Goal: Task Accomplishment & Management: Complete application form

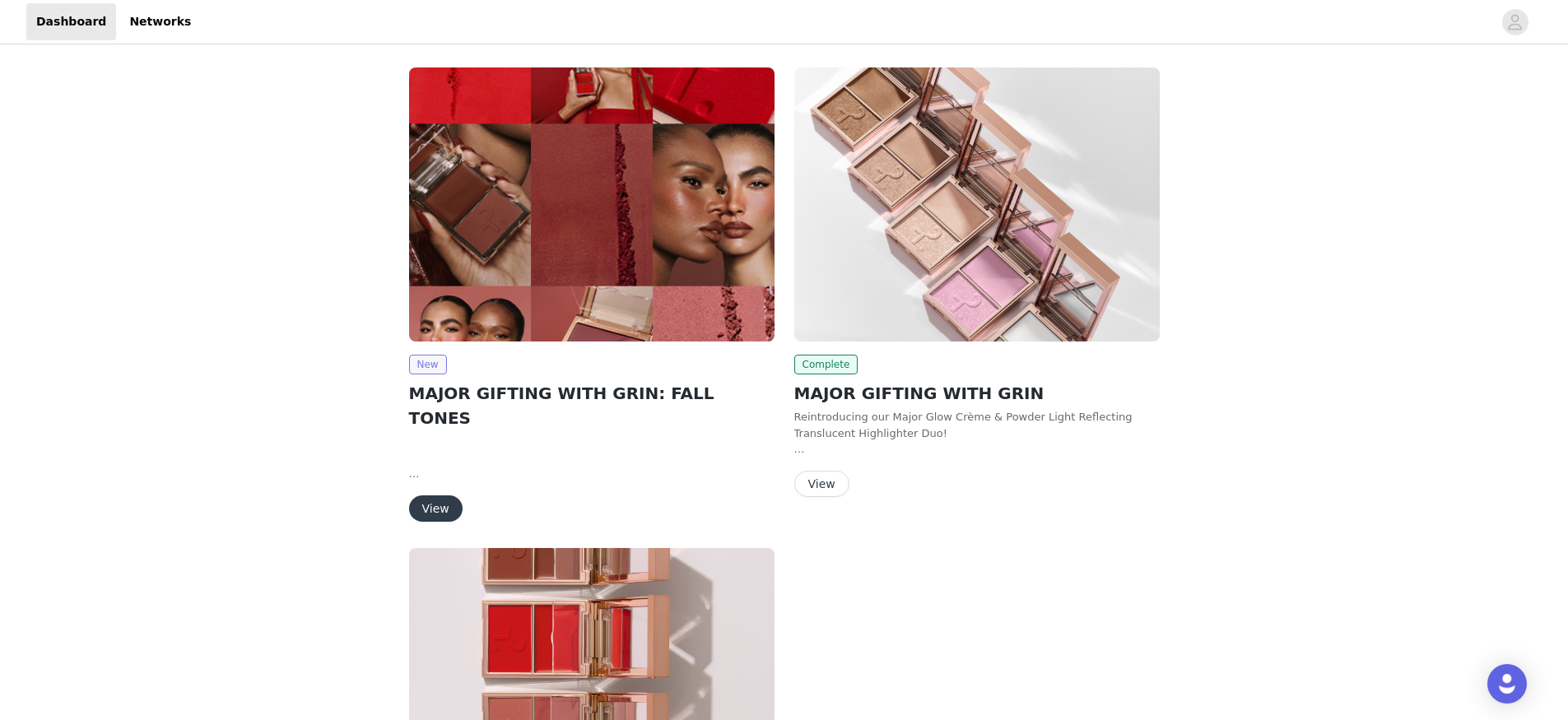
click at [434, 367] on span "New" at bounding box center [427, 365] width 37 height 20
click at [437, 466] on div "New MAJOR GIFTING WITH GRIN: FALL TONES Fall is on the way, and we’re celebrati…" at bounding box center [592, 439] width 366 height 167
click at [437, 495] on button "View" at bounding box center [435, 508] width 53 height 26
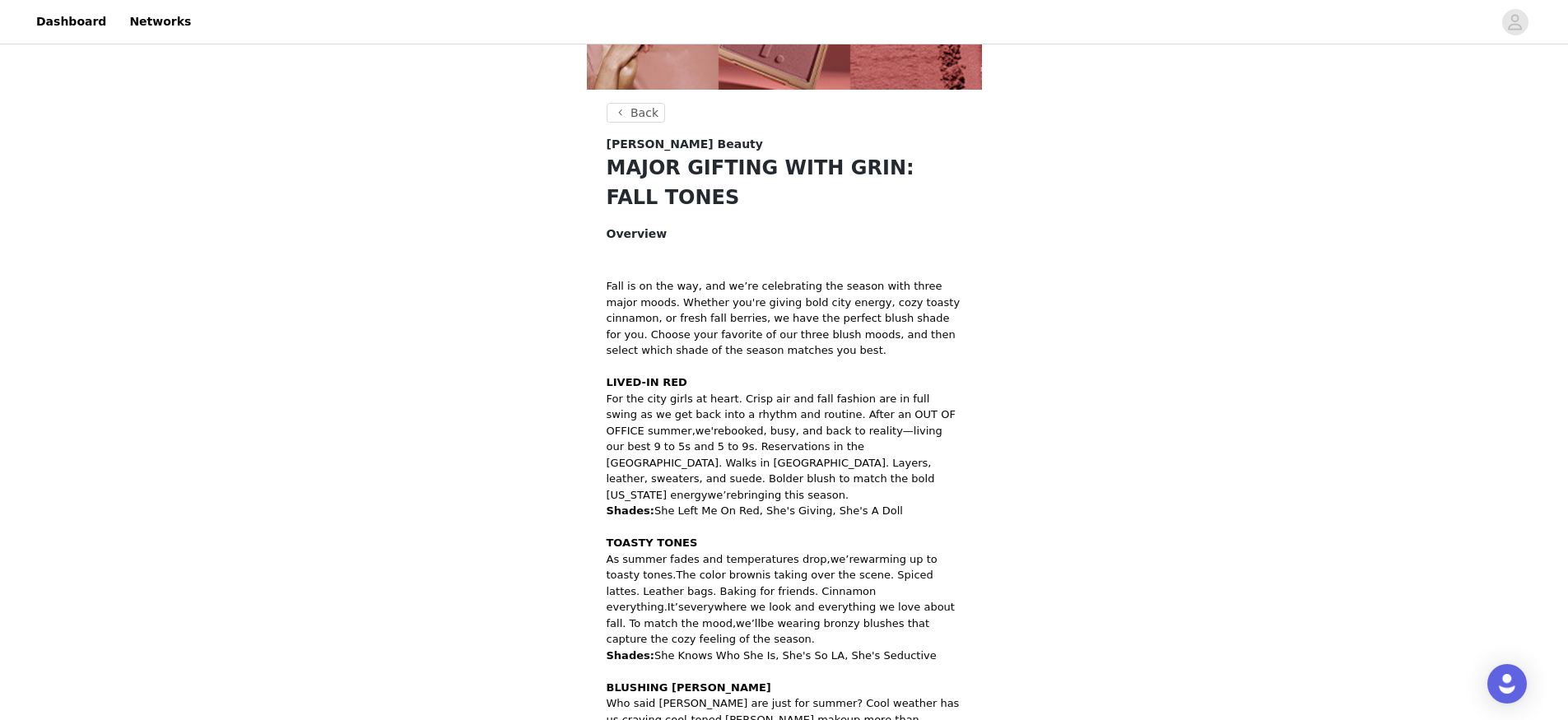
scroll to position [766, 0]
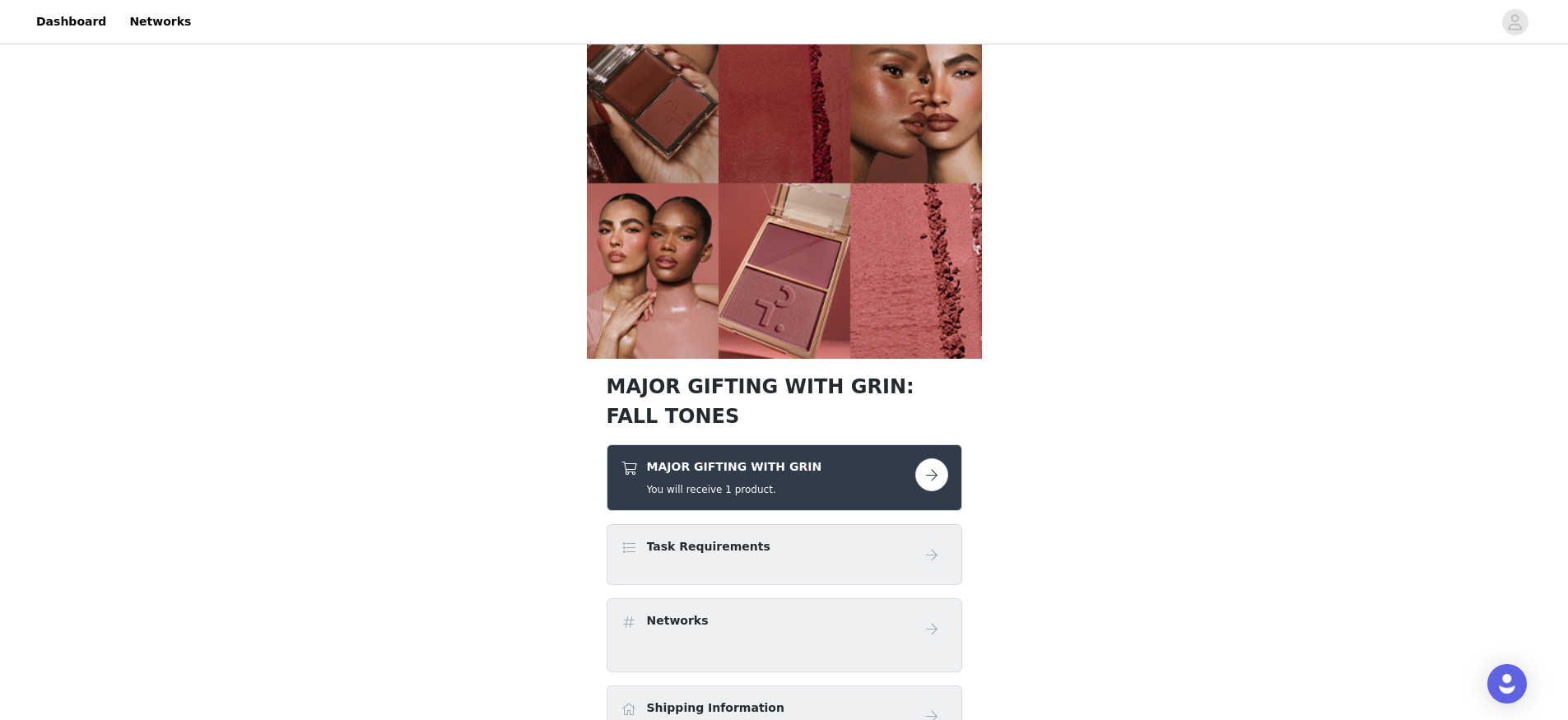
scroll to position [445, 0]
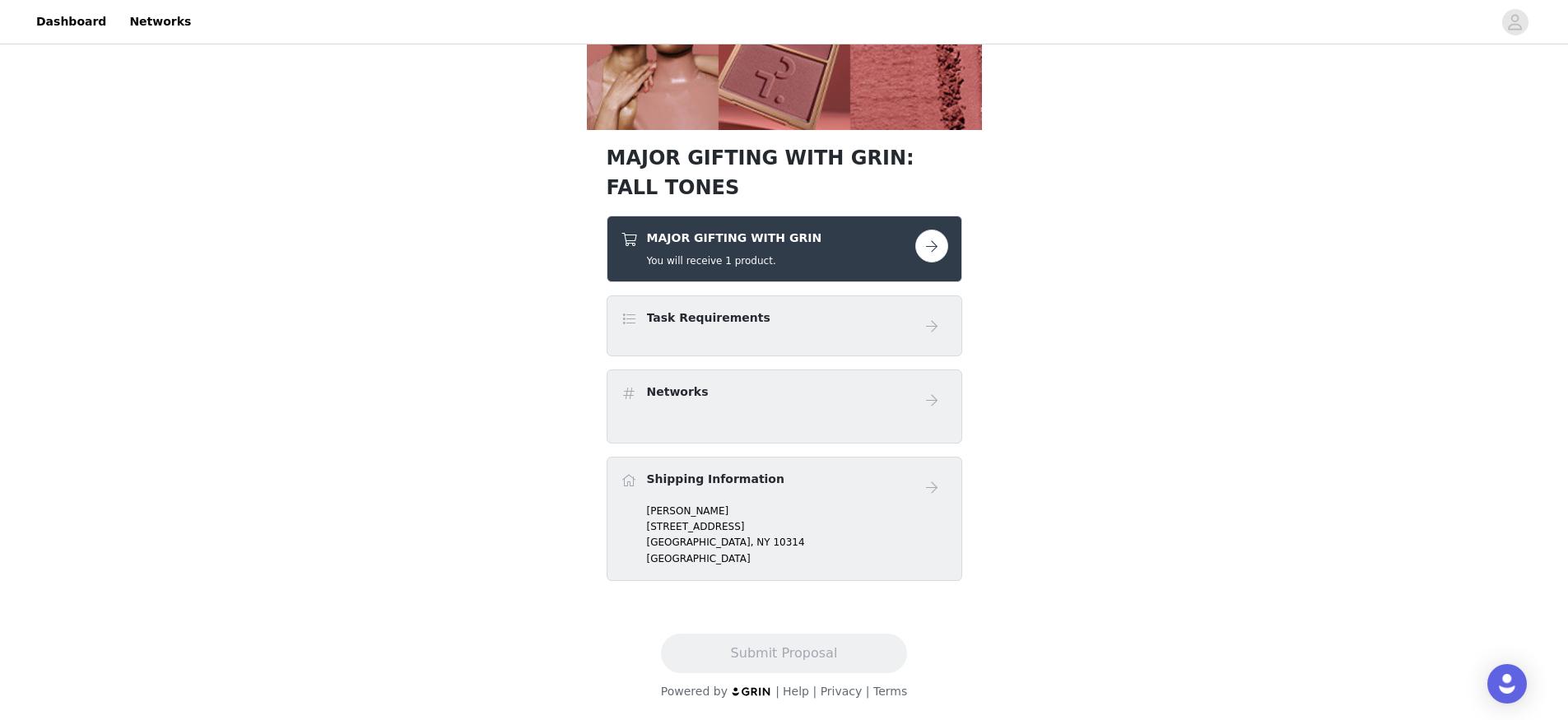
click at [946, 238] on link at bounding box center [932, 246] width 33 height 33
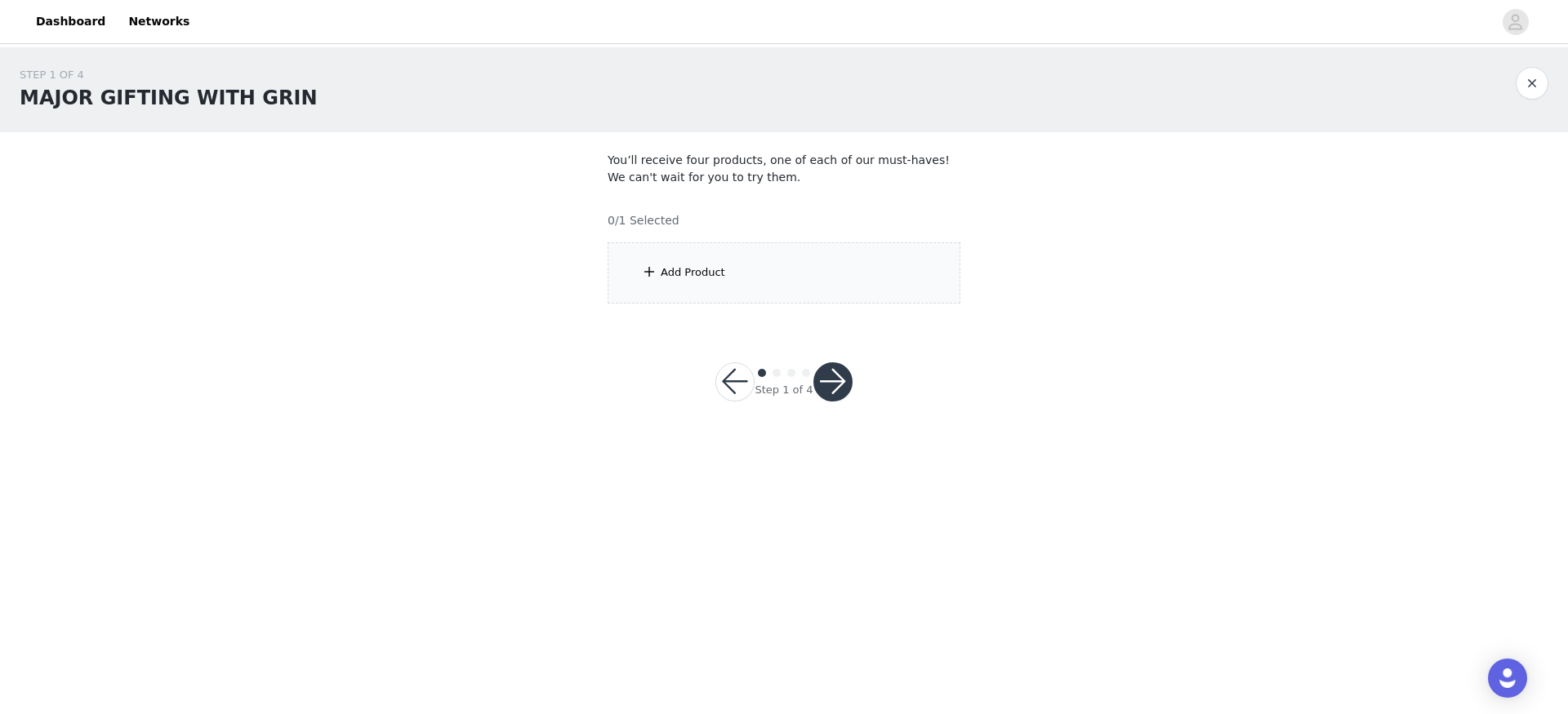
click at [899, 262] on div "Add Product" at bounding box center [784, 273] width 353 height 61
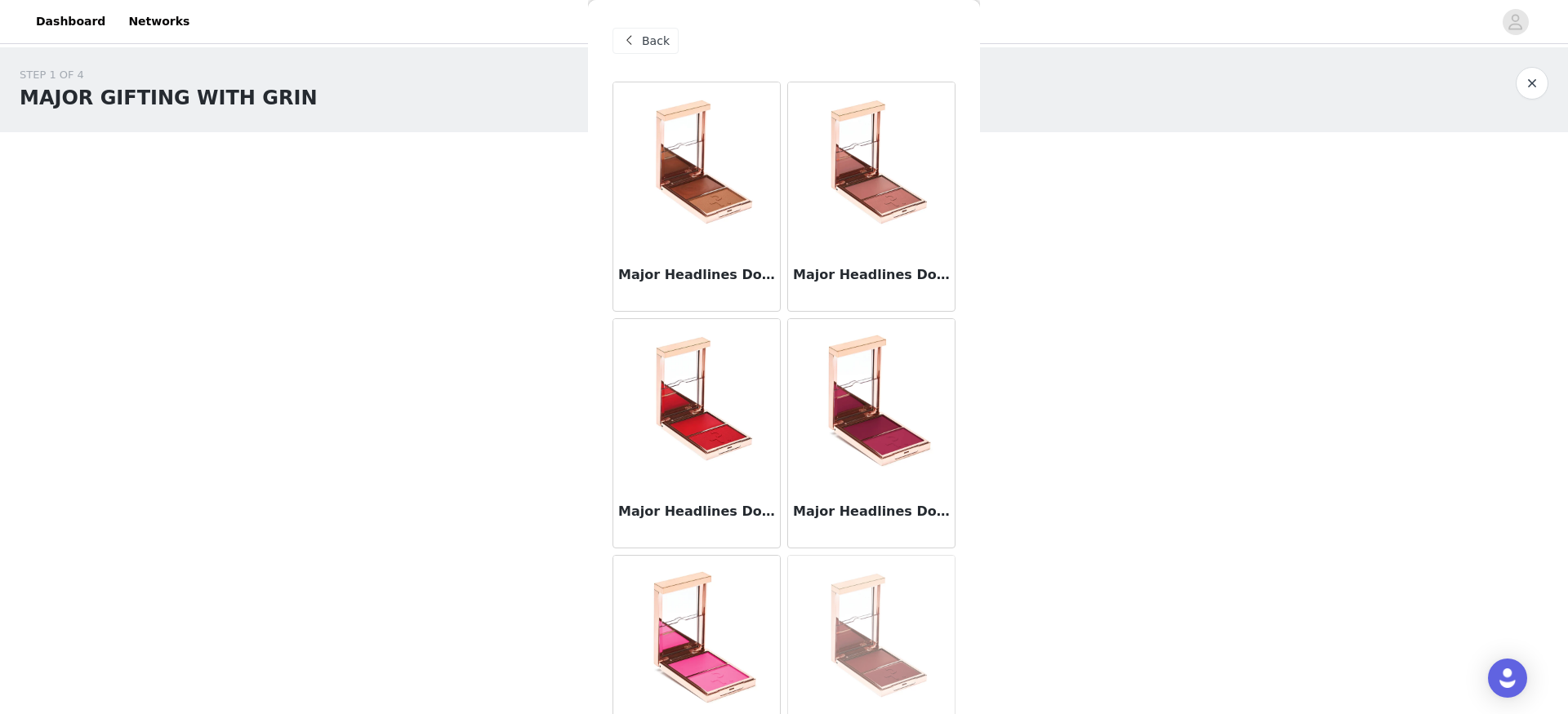
click at [846, 232] on img at bounding box center [870, 164] width 163 height 163
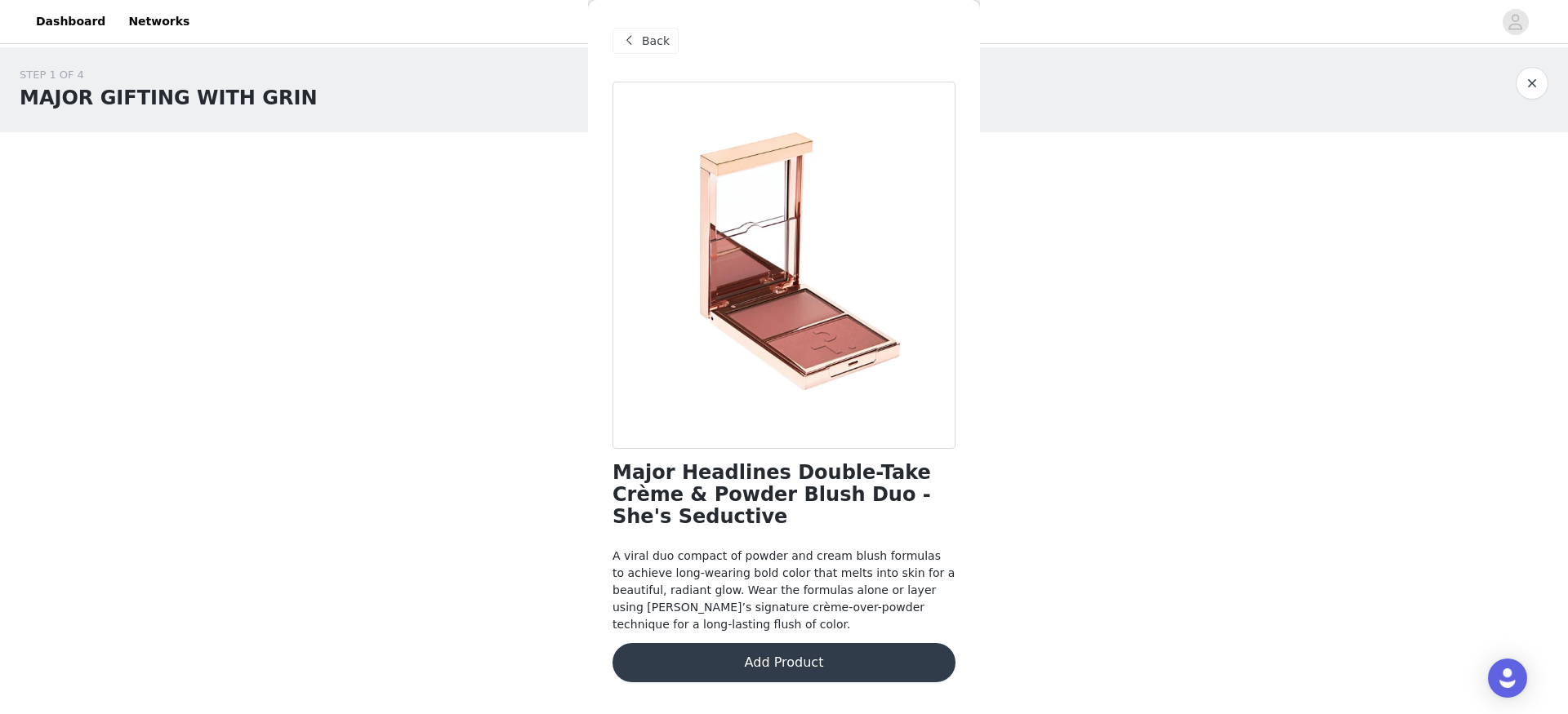
click at [643, 47] on span "Back" at bounding box center [655, 41] width 28 height 17
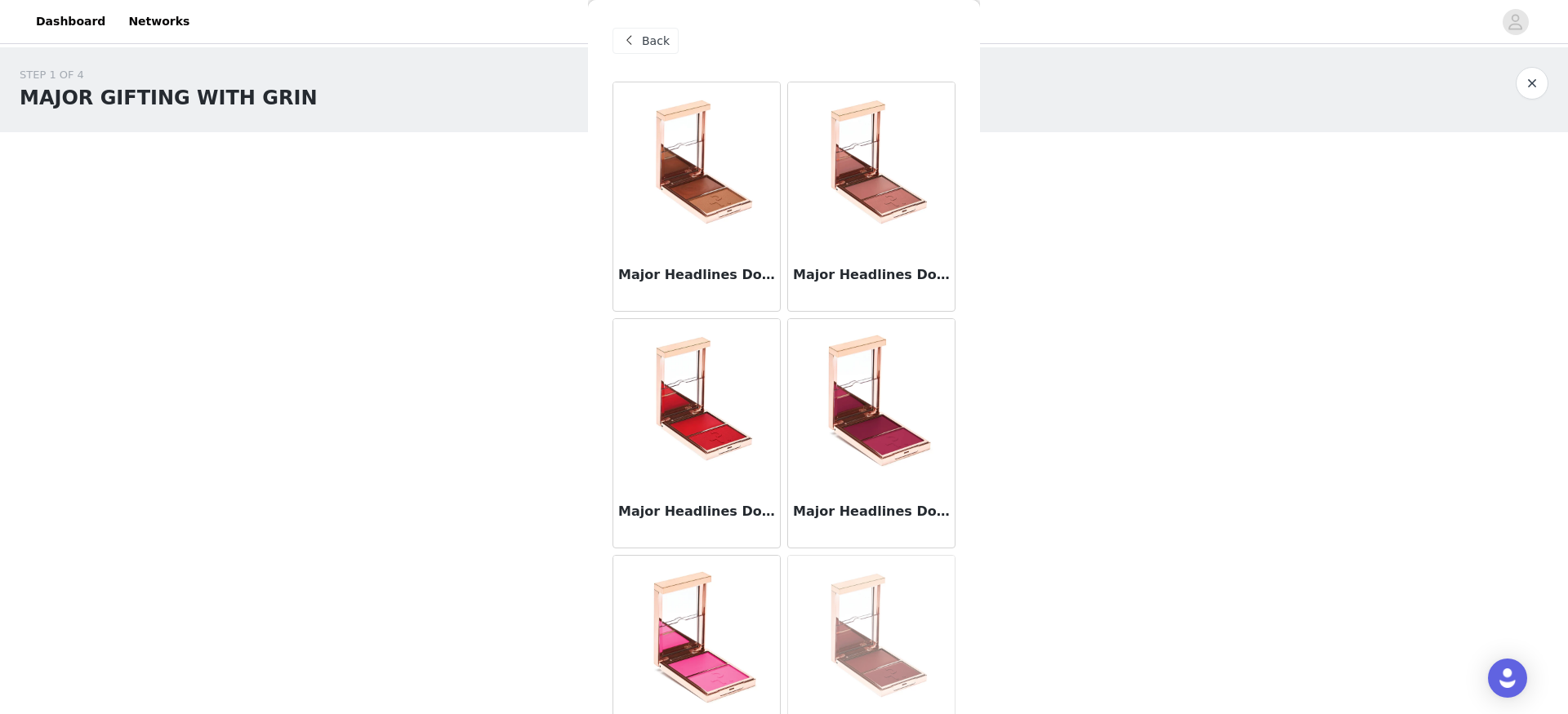
click at [685, 193] on img at bounding box center [696, 164] width 163 height 163
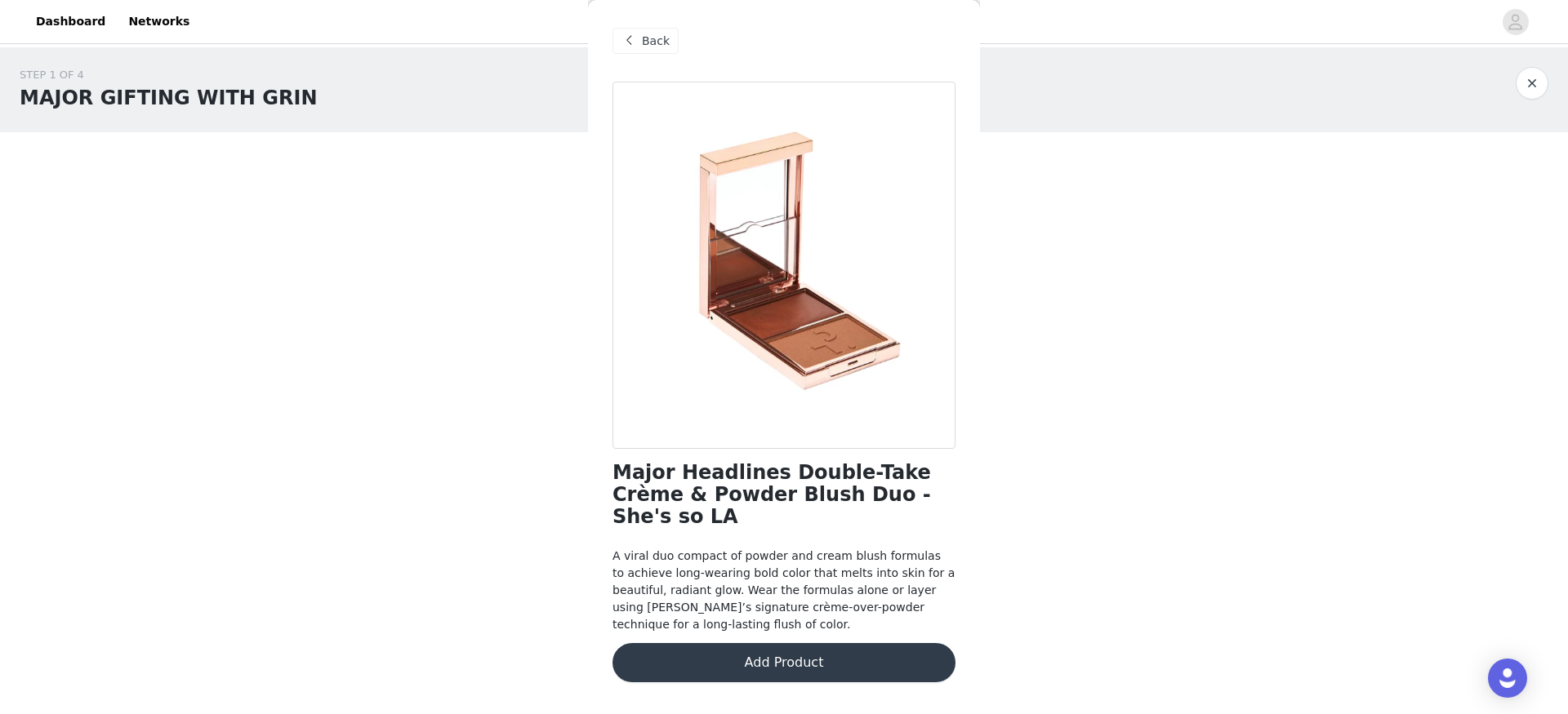
click at [645, 33] on span "Back" at bounding box center [655, 41] width 28 height 17
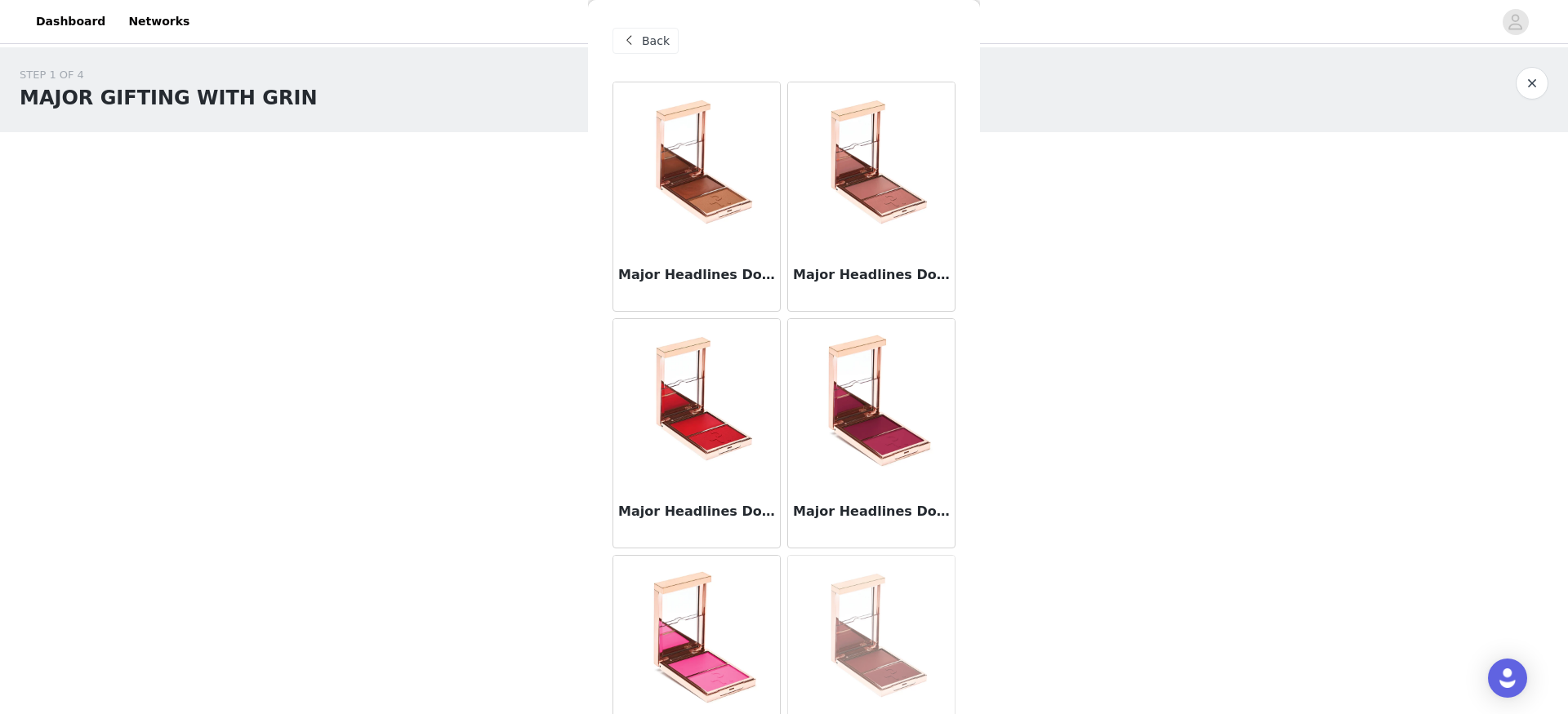
click at [881, 355] on img at bounding box center [870, 401] width 163 height 163
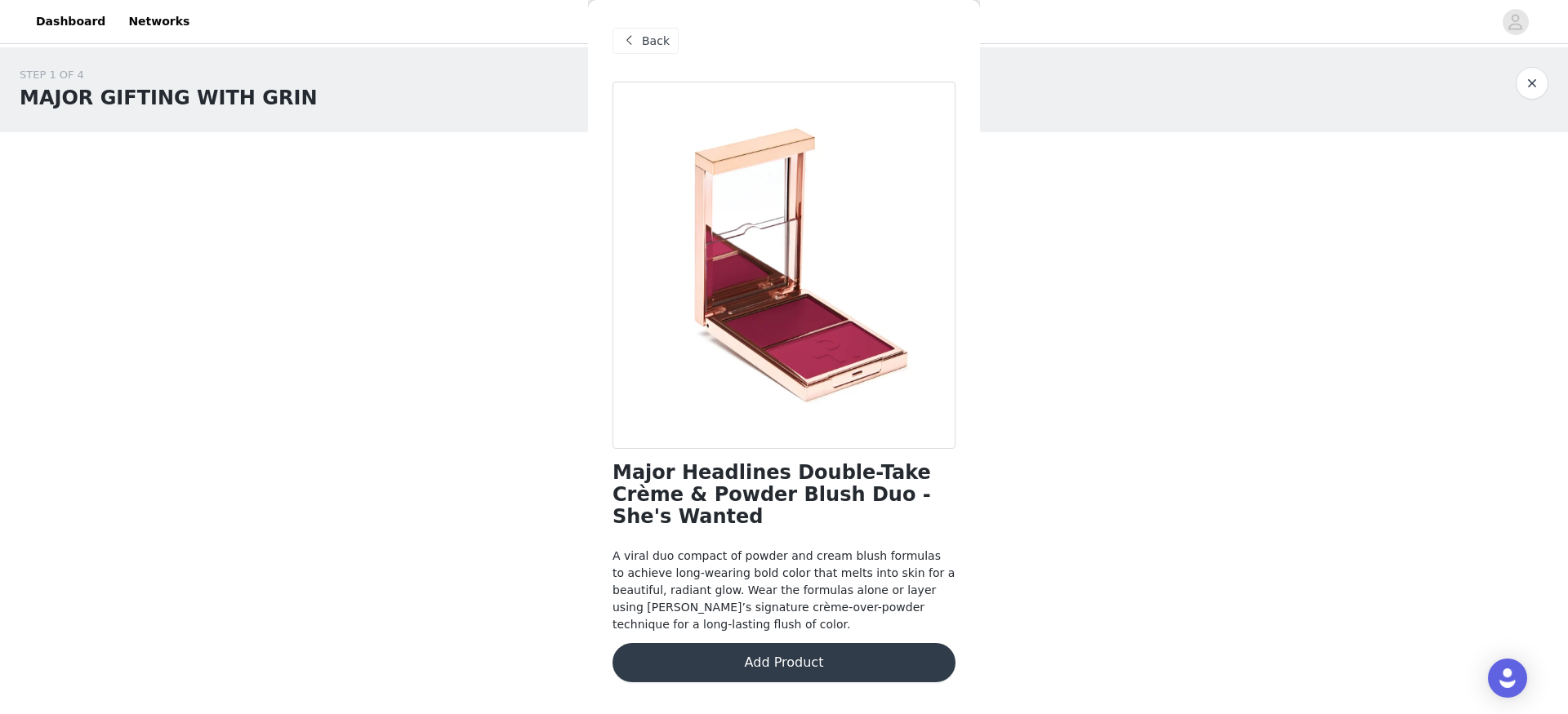
click at [863, 650] on button "Add Product" at bounding box center [783, 662] width 343 height 39
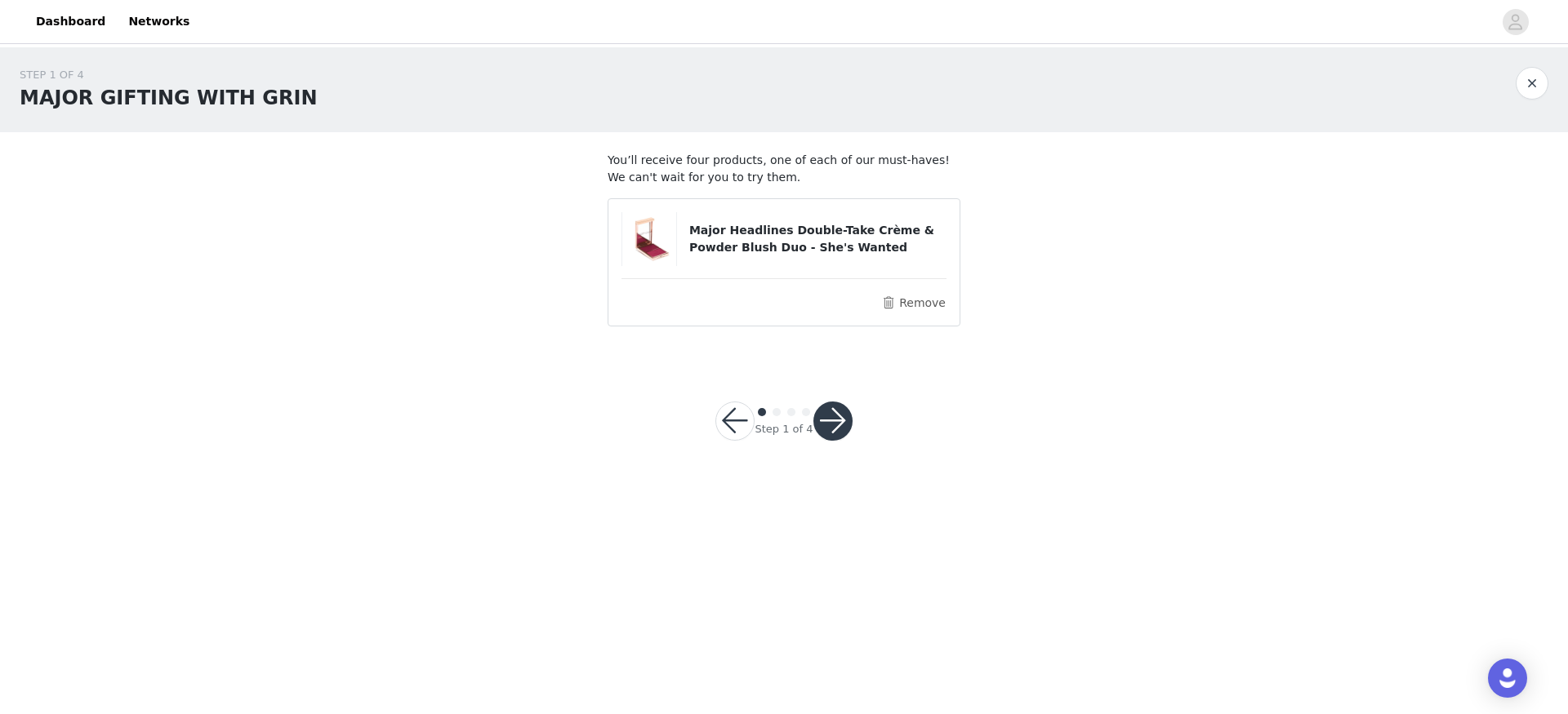
click at [831, 427] on button "button" at bounding box center [832, 420] width 39 height 39
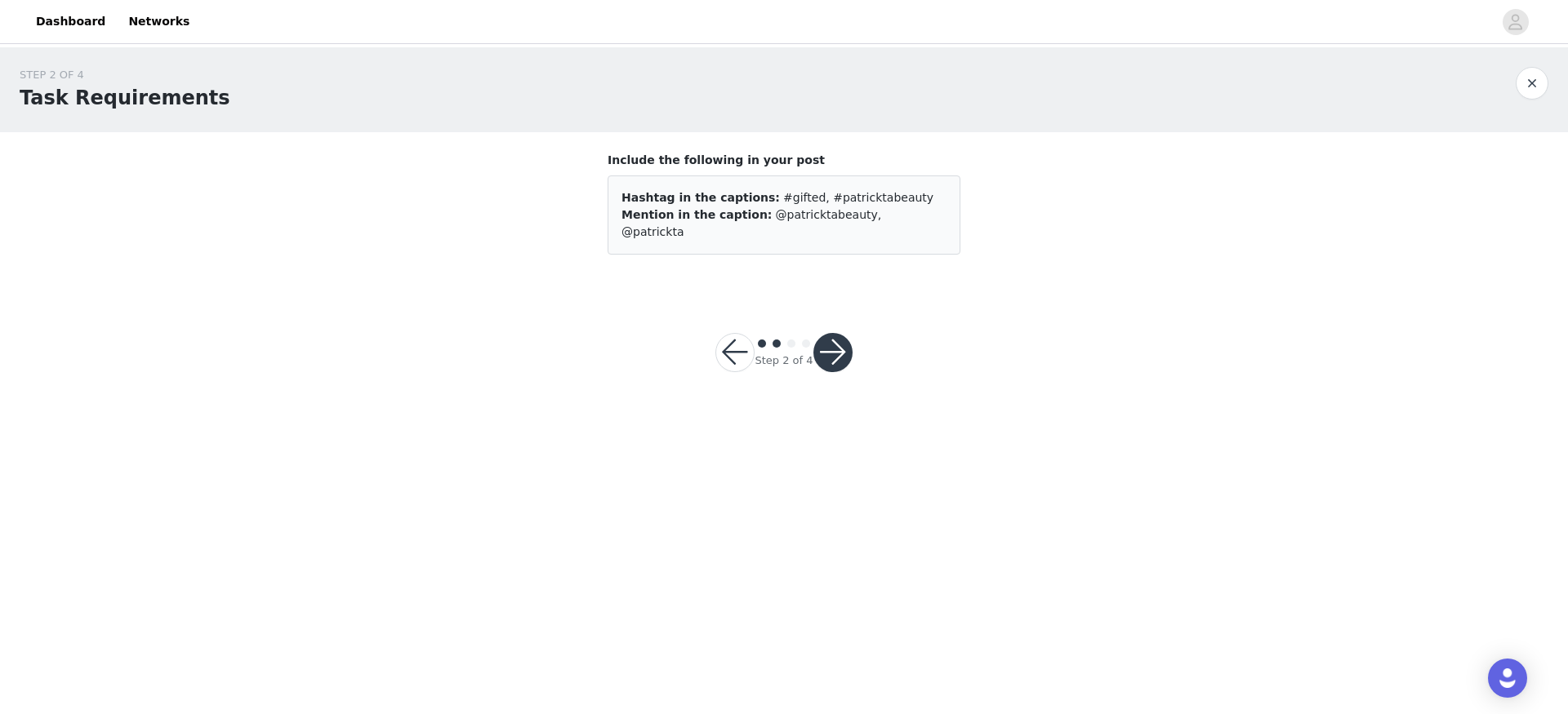
click at [841, 333] on button "button" at bounding box center [832, 352] width 39 height 39
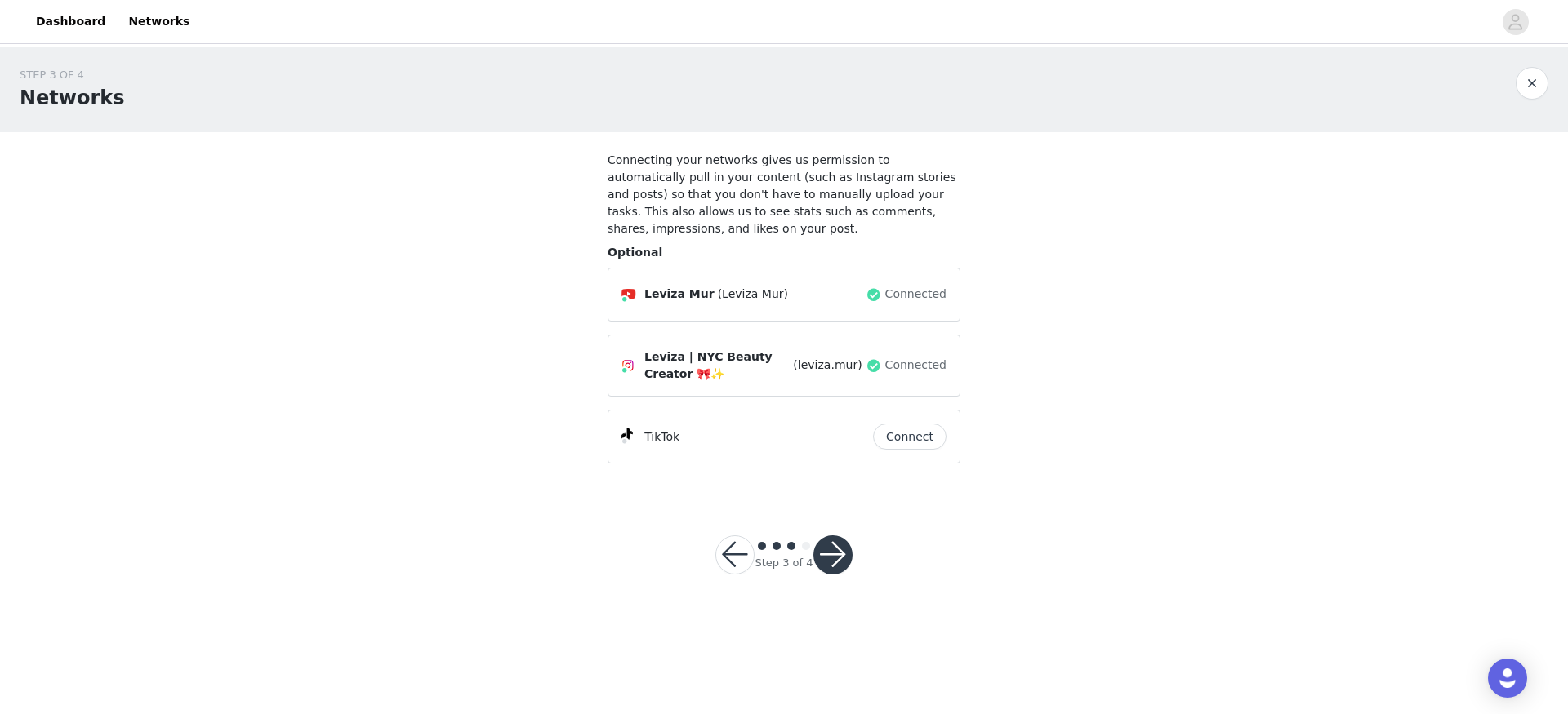
click at [841, 325] on div "Leviza Mur (Leviza Mur) Connected Leviza | NYC Beauty Creator 🎀✨ (leviza.mur) C…" at bounding box center [784, 365] width 353 height 196
click at [843, 562] on button "button" at bounding box center [832, 554] width 39 height 39
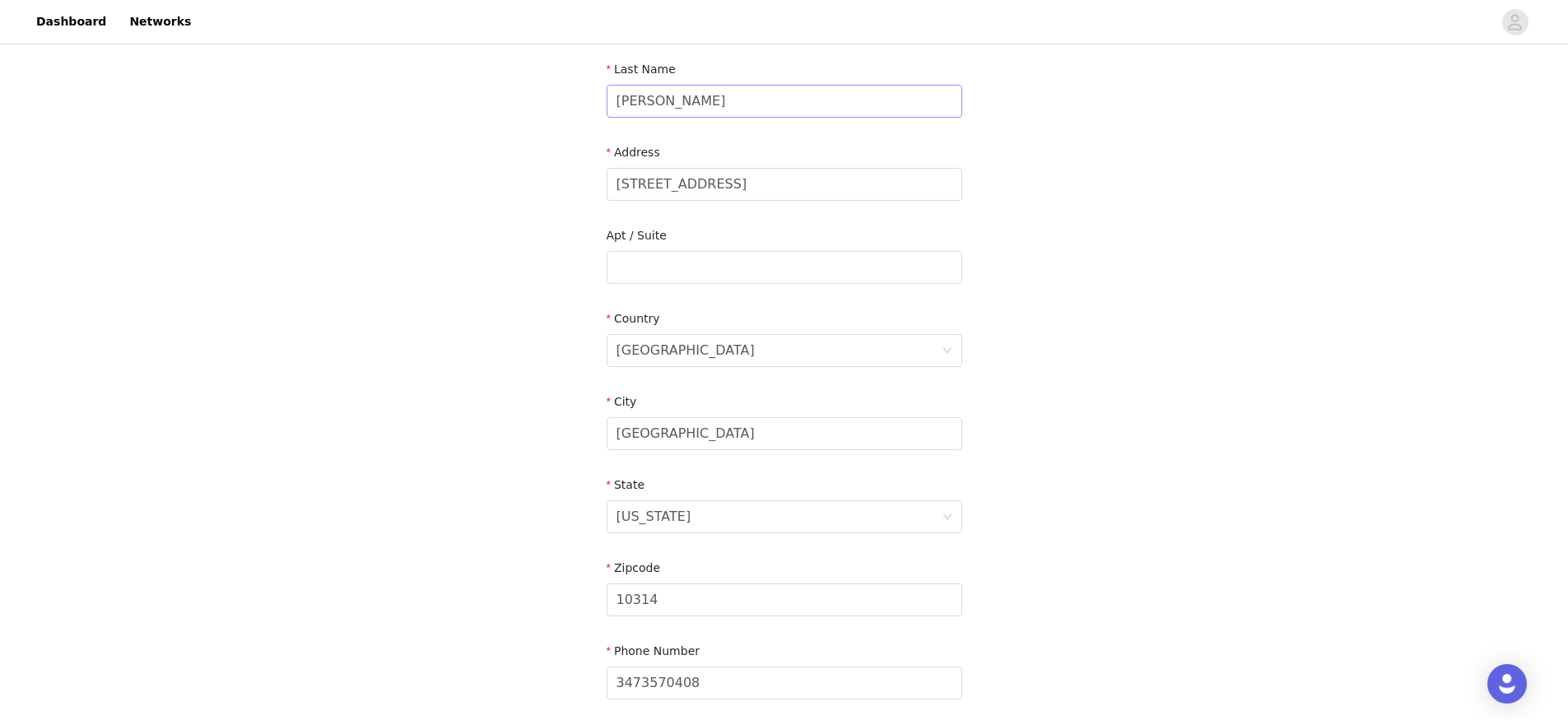
scroll to position [401, 0]
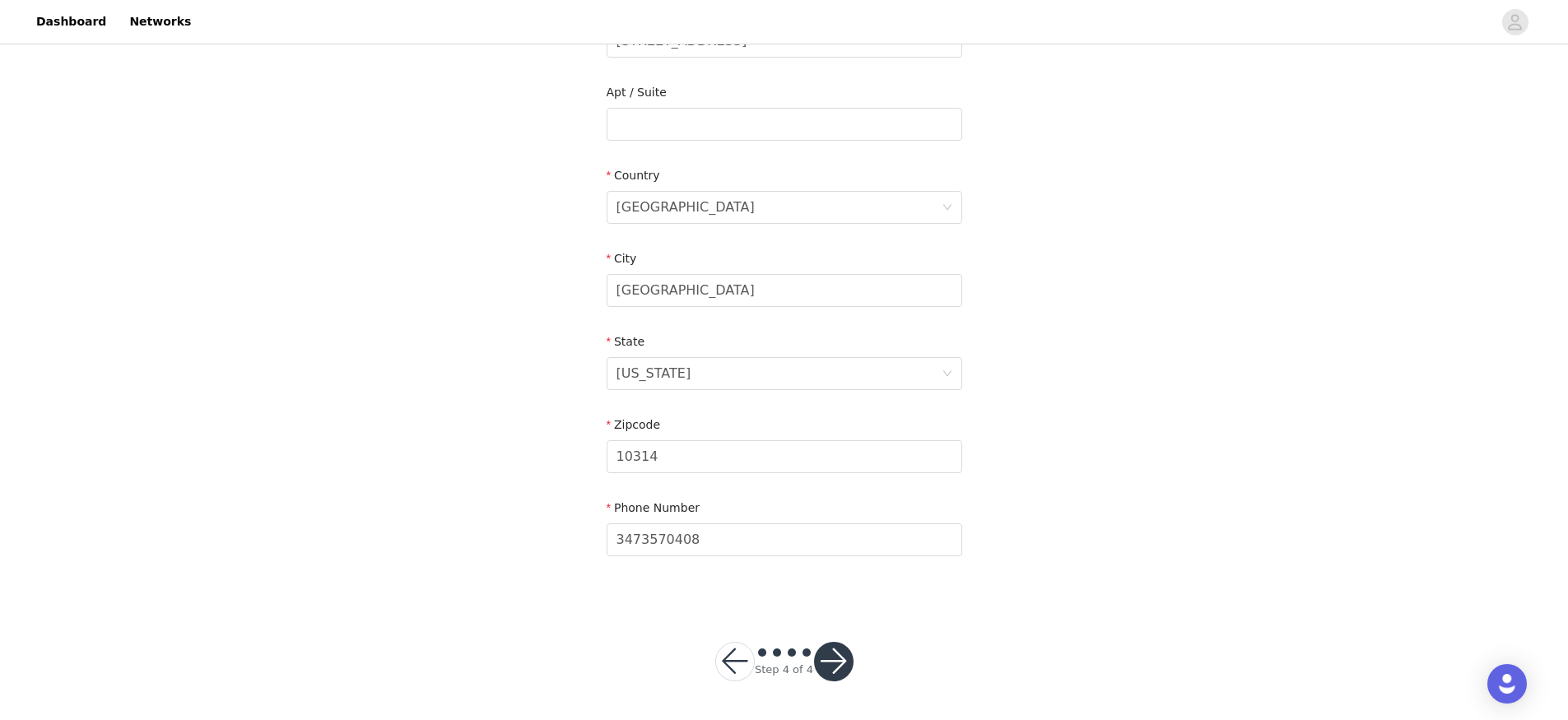
click at [834, 662] on button "button" at bounding box center [833, 662] width 39 height 39
